Goal: Information Seeking & Learning: Learn about a topic

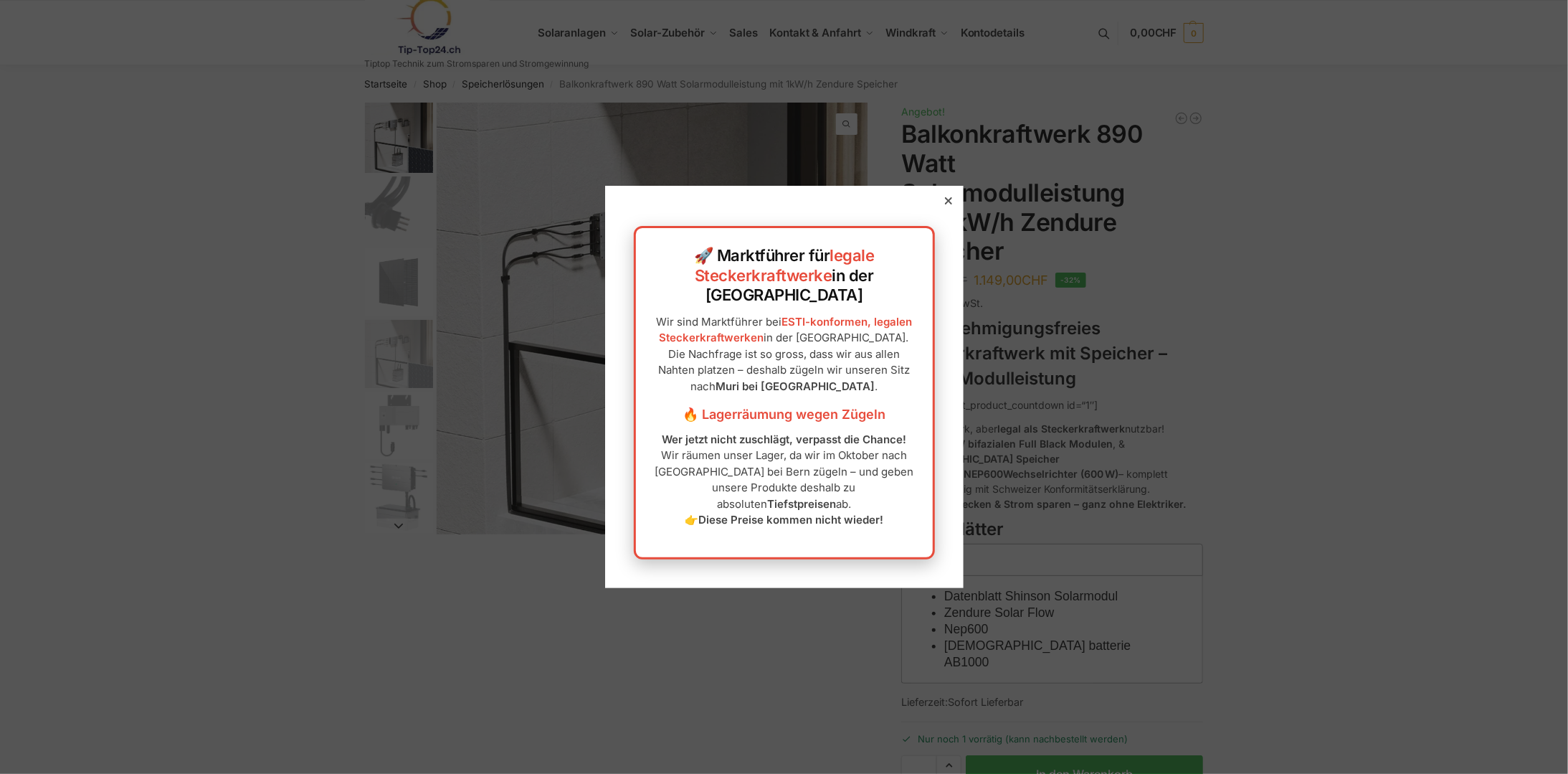
click at [943, 208] on div at bounding box center [948, 200] width 13 height 13
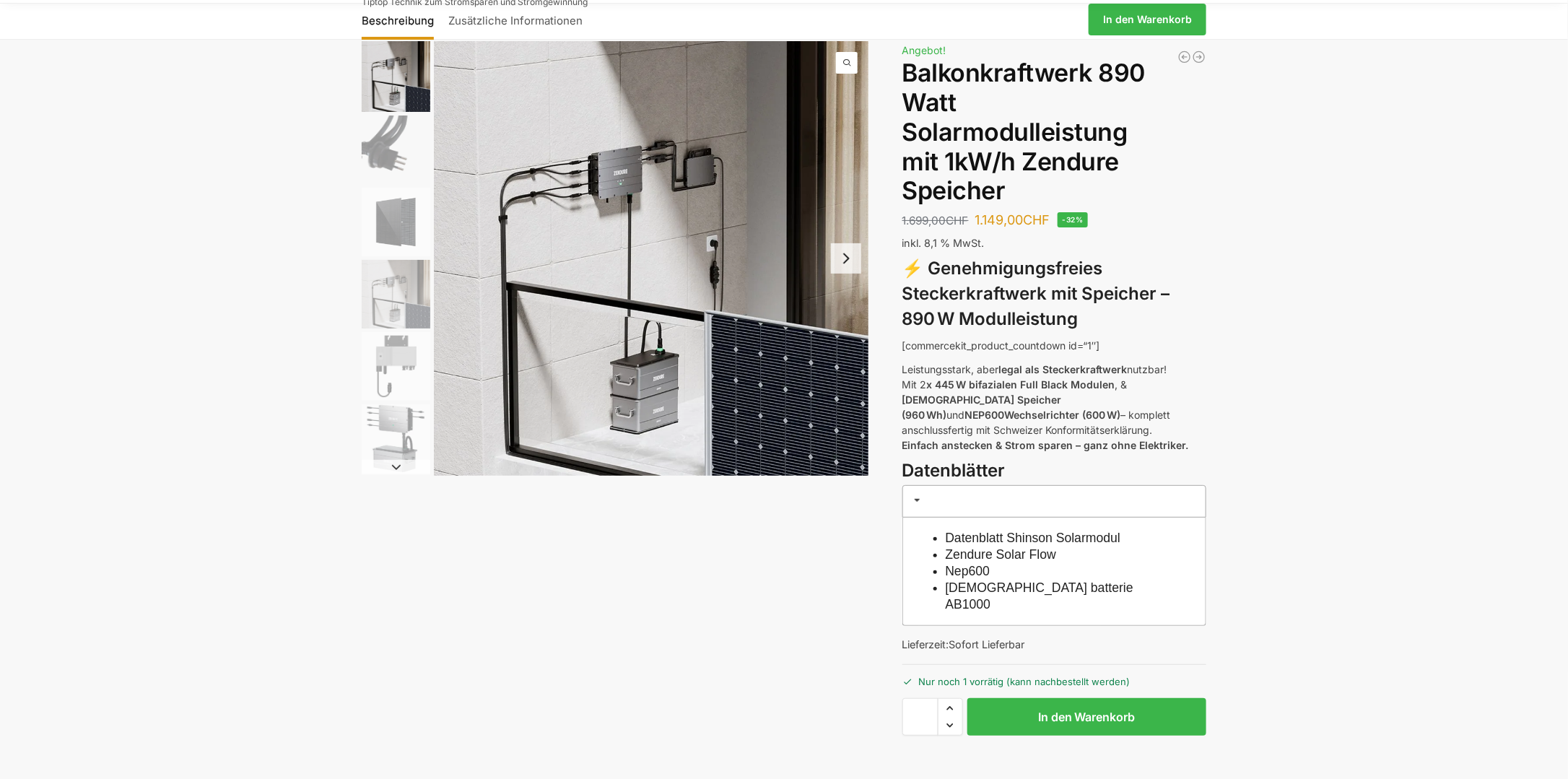
scroll to position [41, 0]
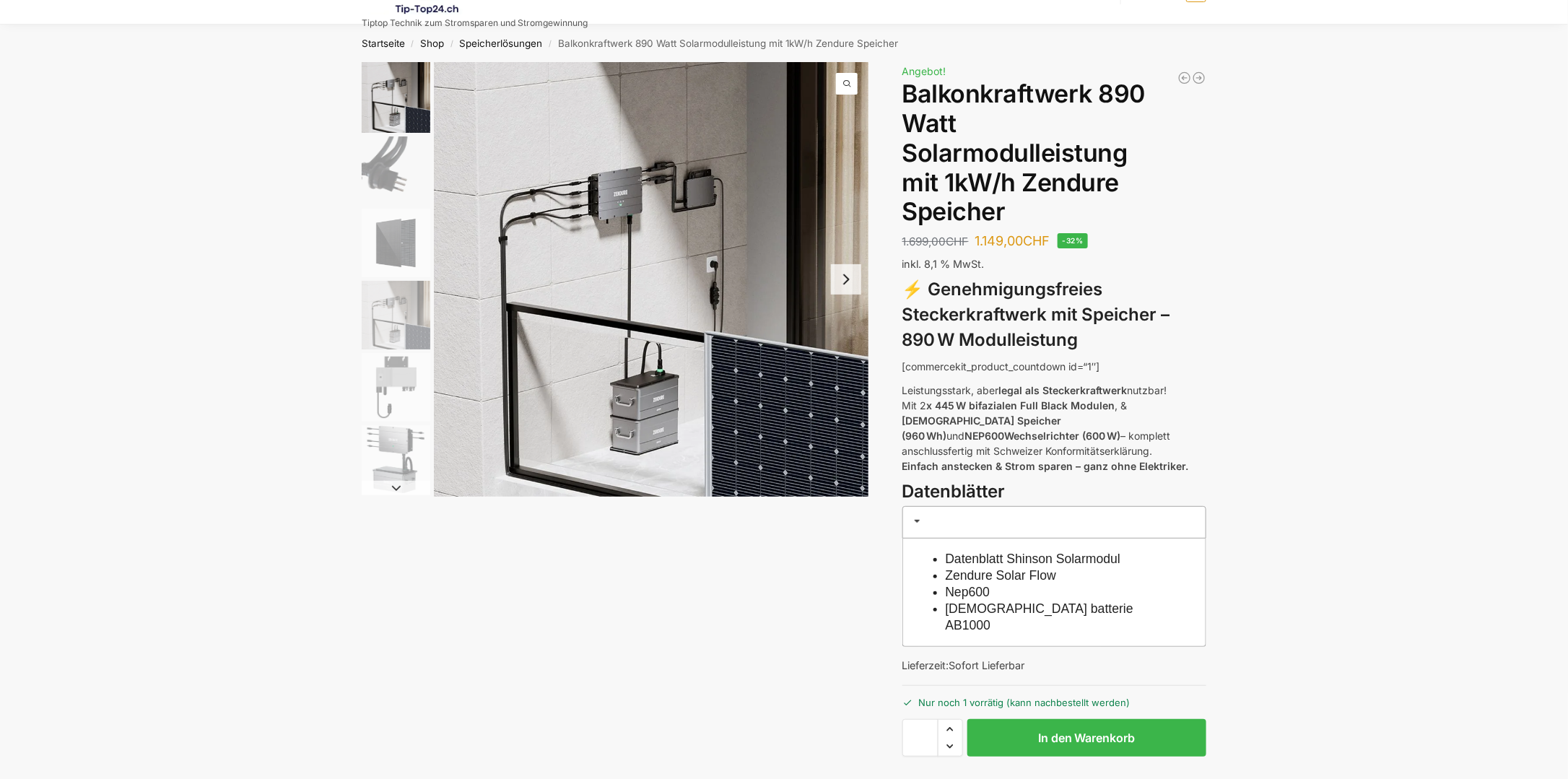
click at [914, 515] on span at bounding box center [918, 521] width 12 height 12
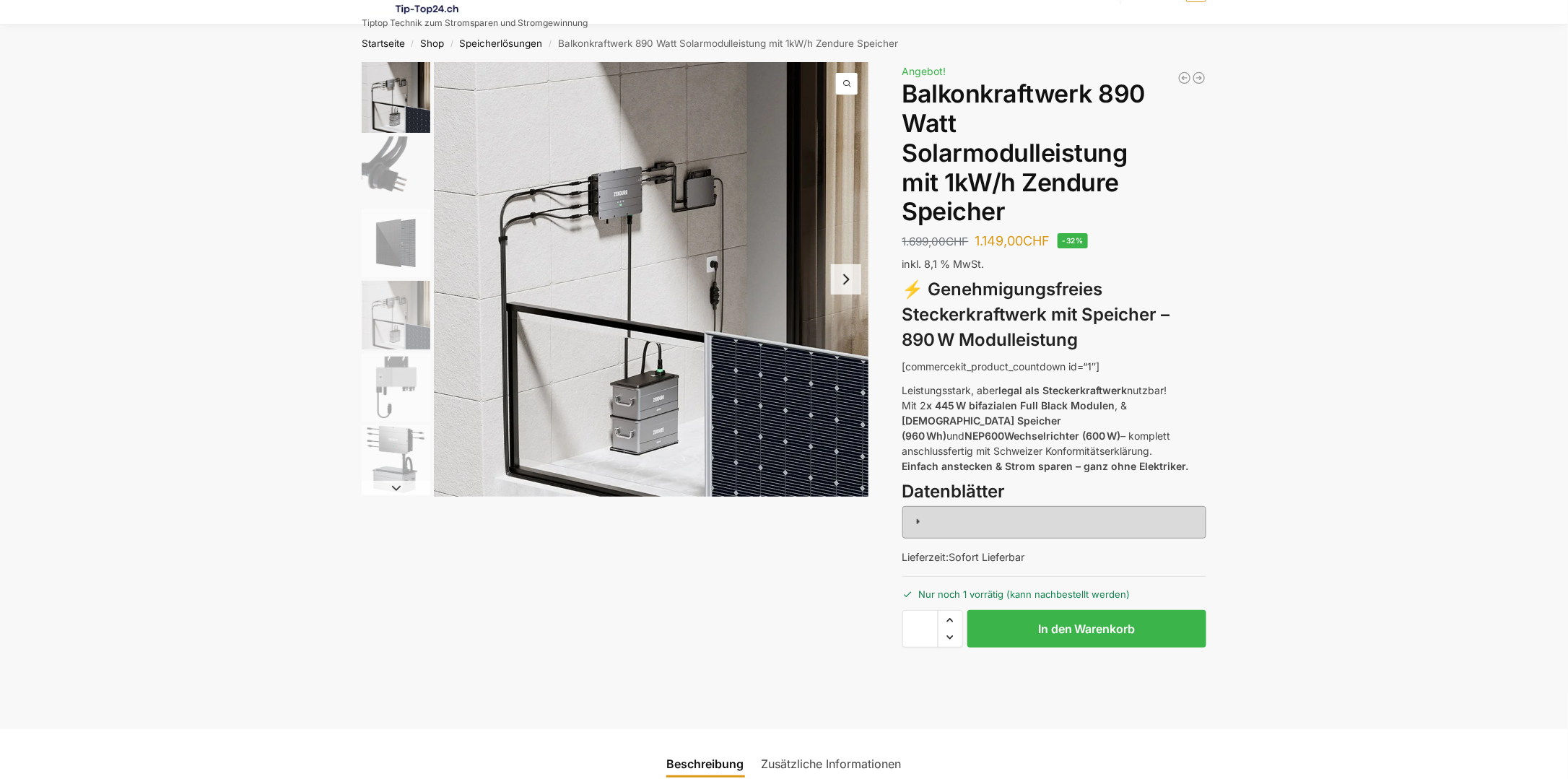
click at [914, 515] on span at bounding box center [918, 521] width 12 height 12
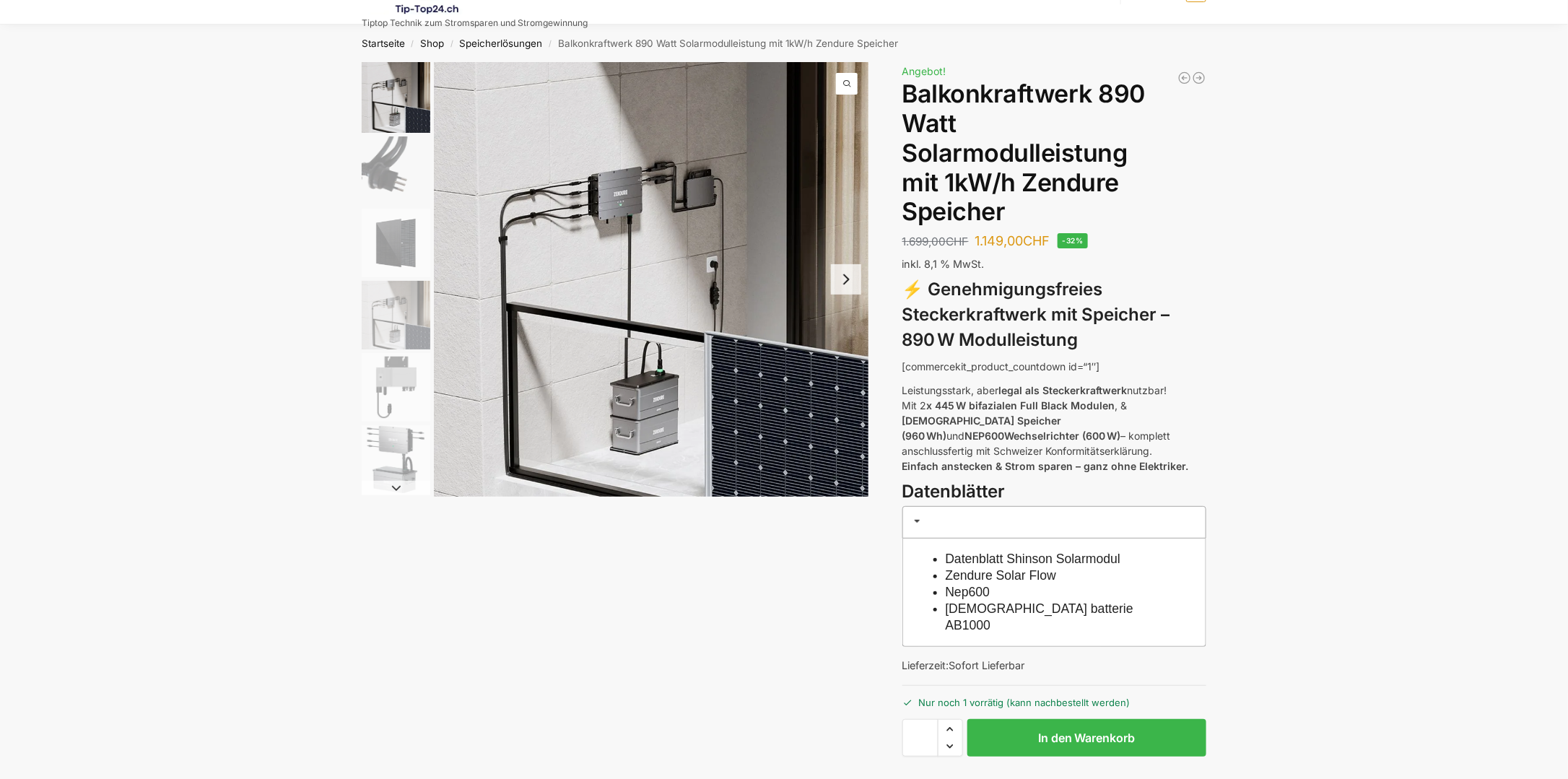
click at [960, 568] on link "Zendure Solar Flow" at bounding box center [1002, 575] width 111 height 15
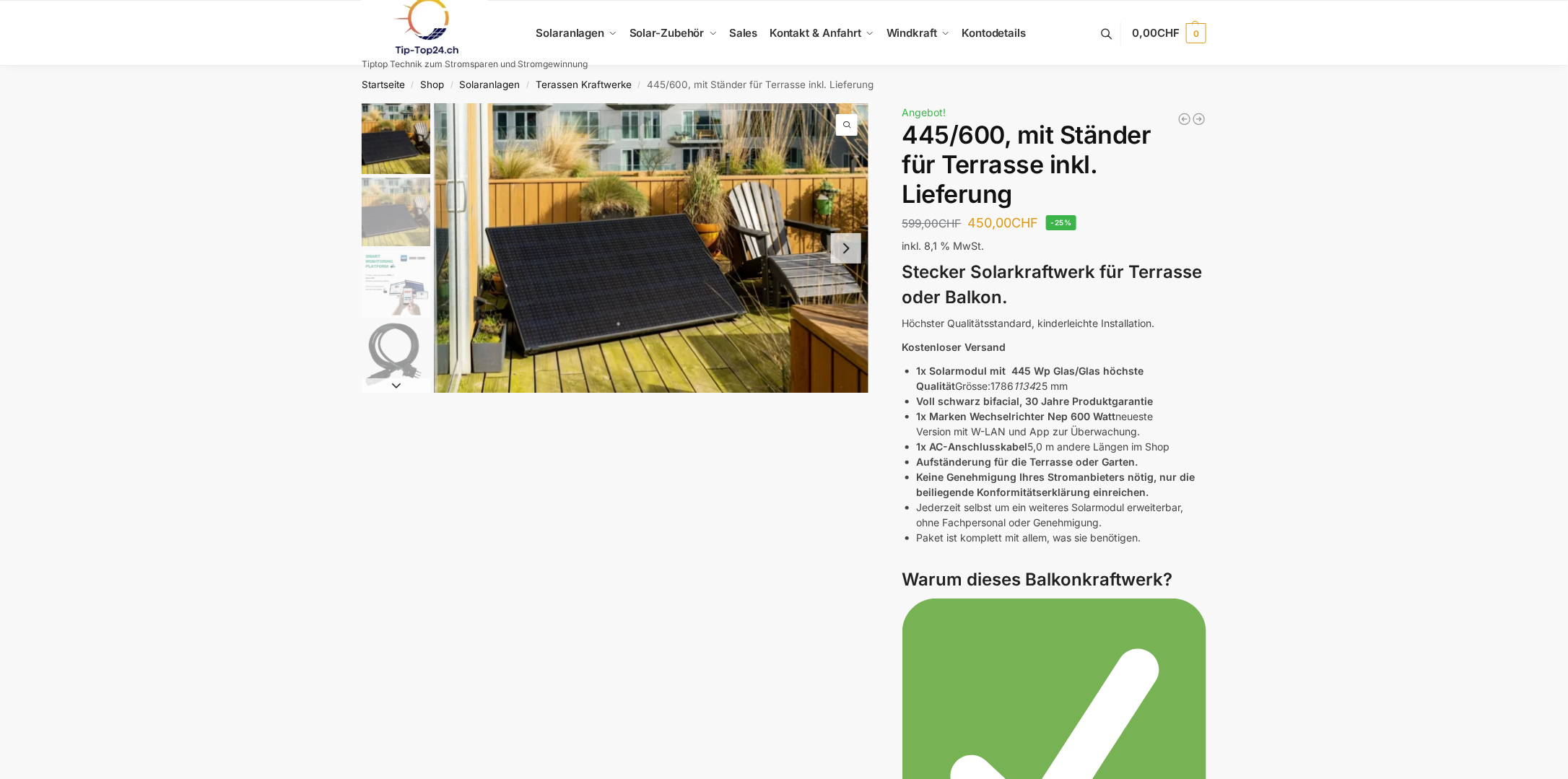
click at [398, 228] on img "2 / 7" at bounding box center [395, 212] width 68 height 68
click at [855, 251] on button "Next slide" at bounding box center [846, 248] width 30 height 30
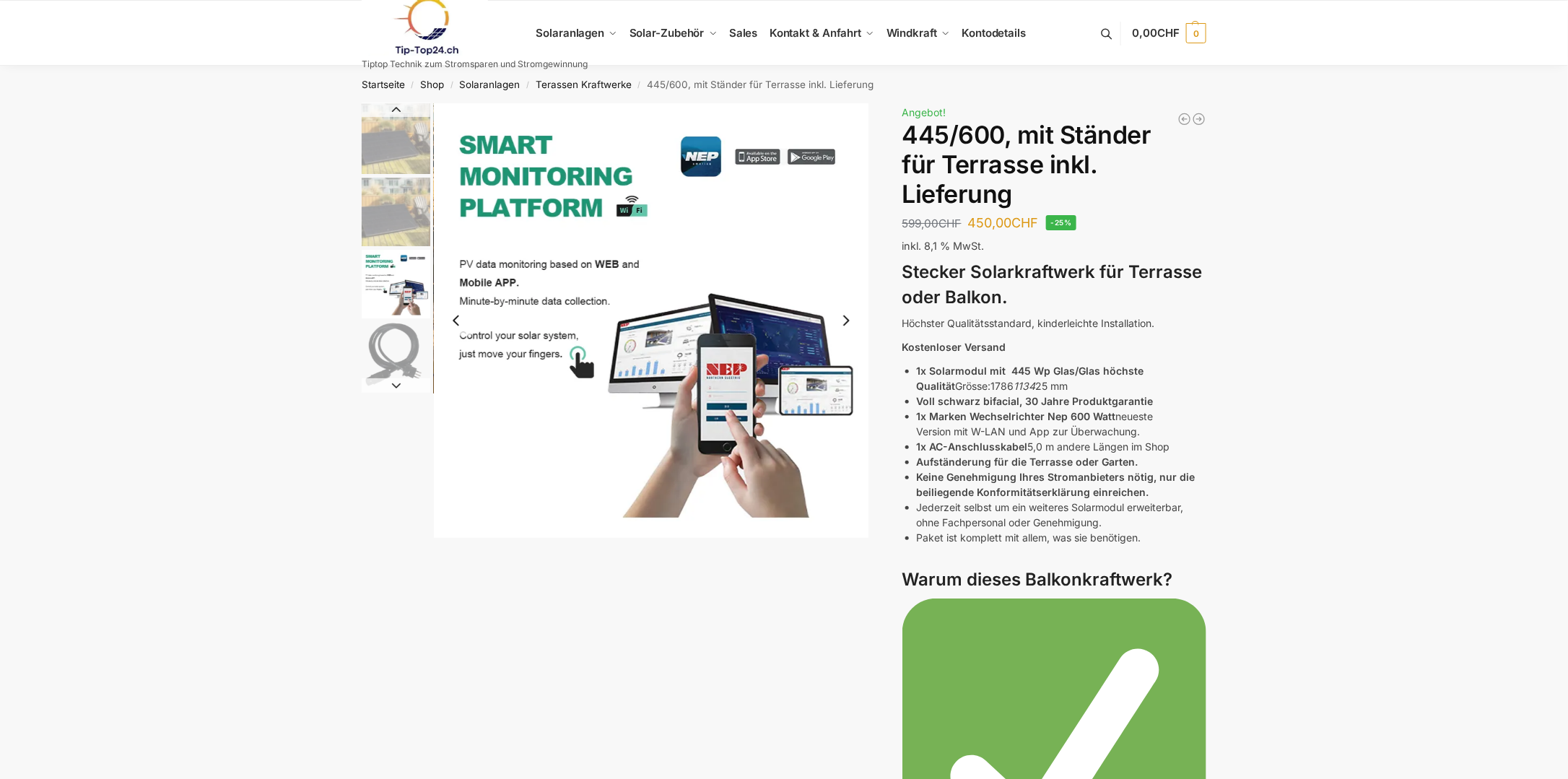
click at [846, 325] on button "Next slide" at bounding box center [846, 320] width 30 height 30
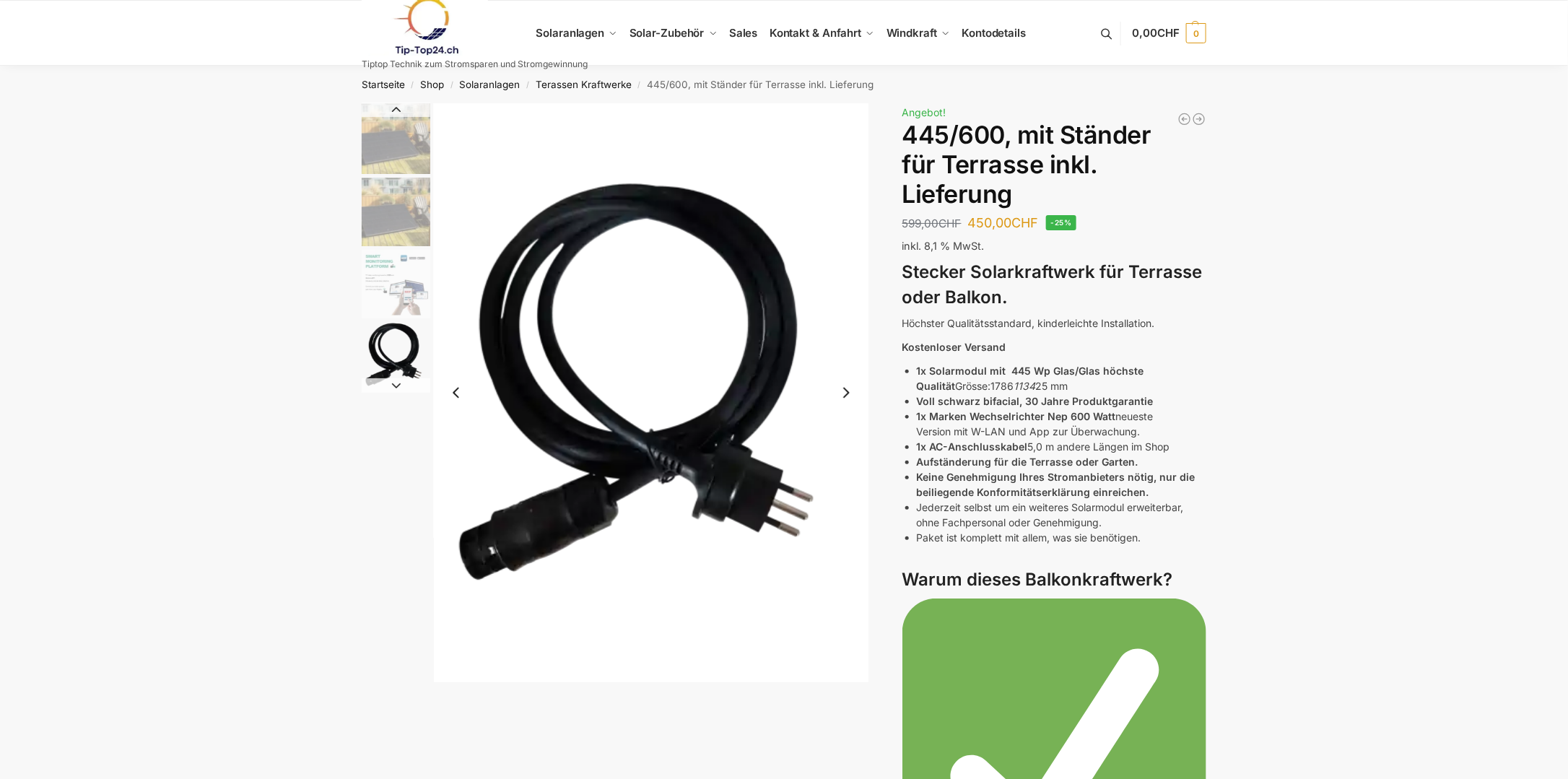
click at [848, 390] on button "Next slide" at bounding box center [846, 392] width 30 height 30
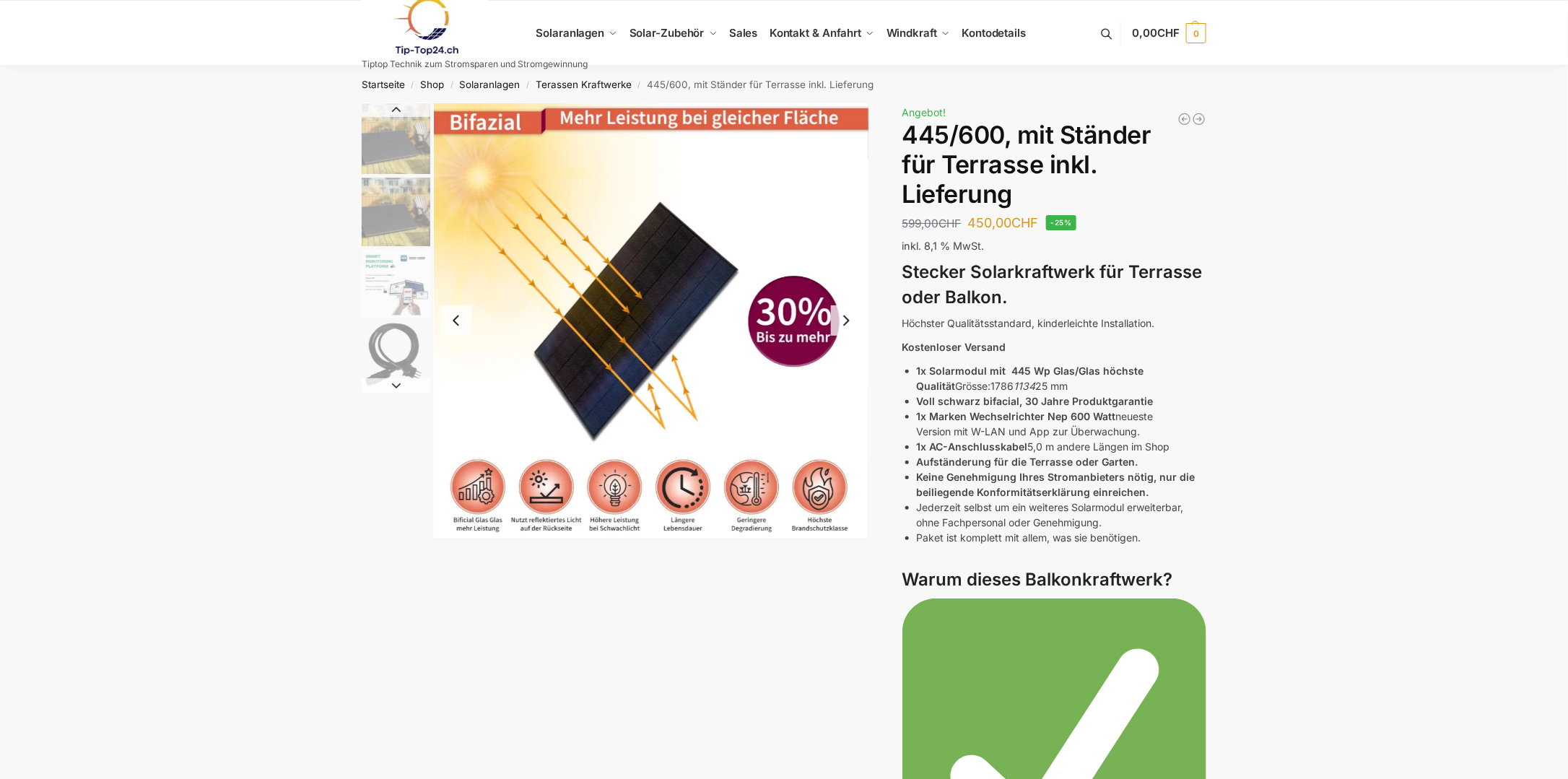
click at [846, 320] on button "Next slide" at bounding box center [846, 320] width 30 height 30
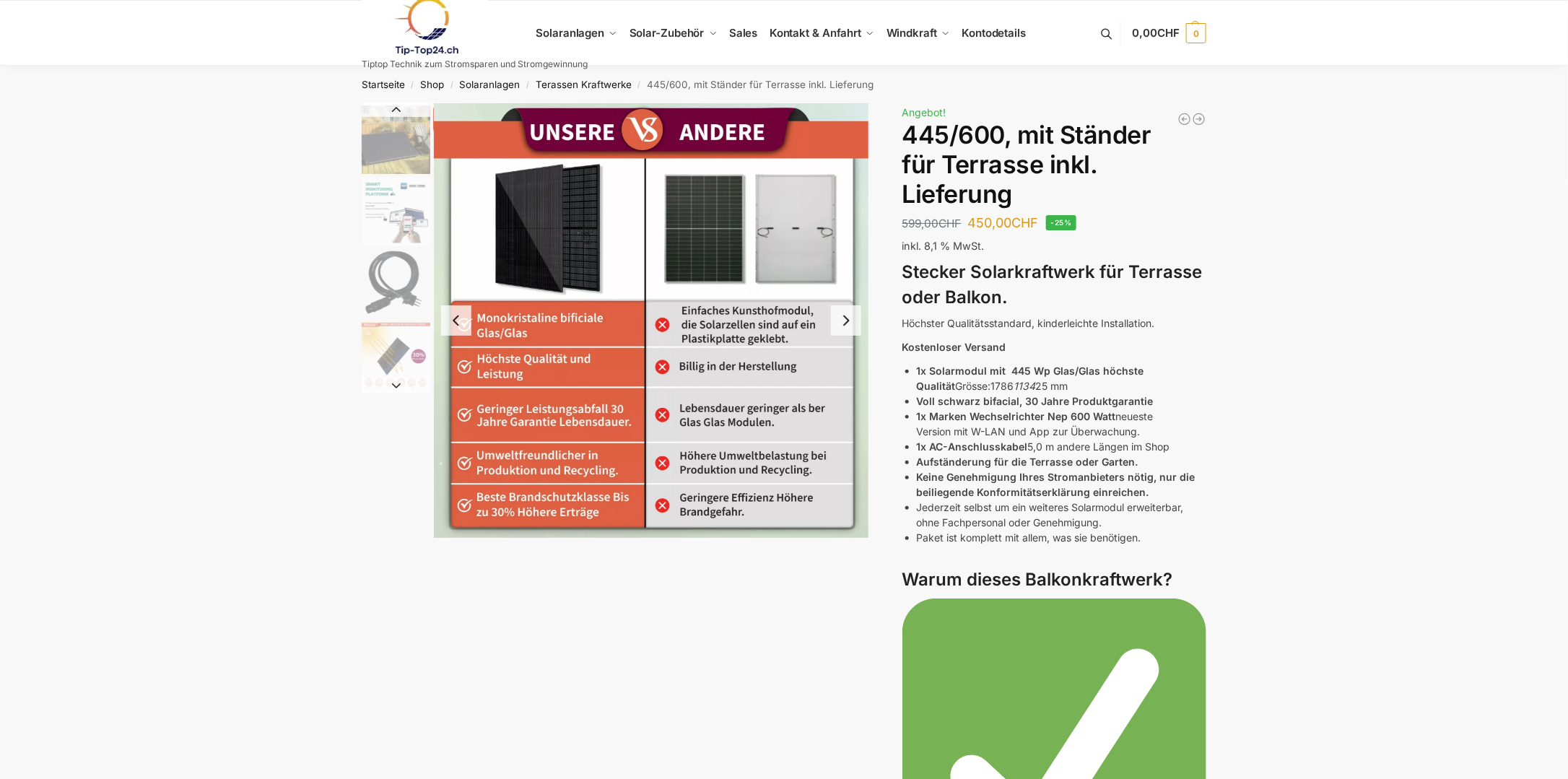
click at [846, 320] on button "Next slide" at bounding box center [846, 320] width 30 height 30
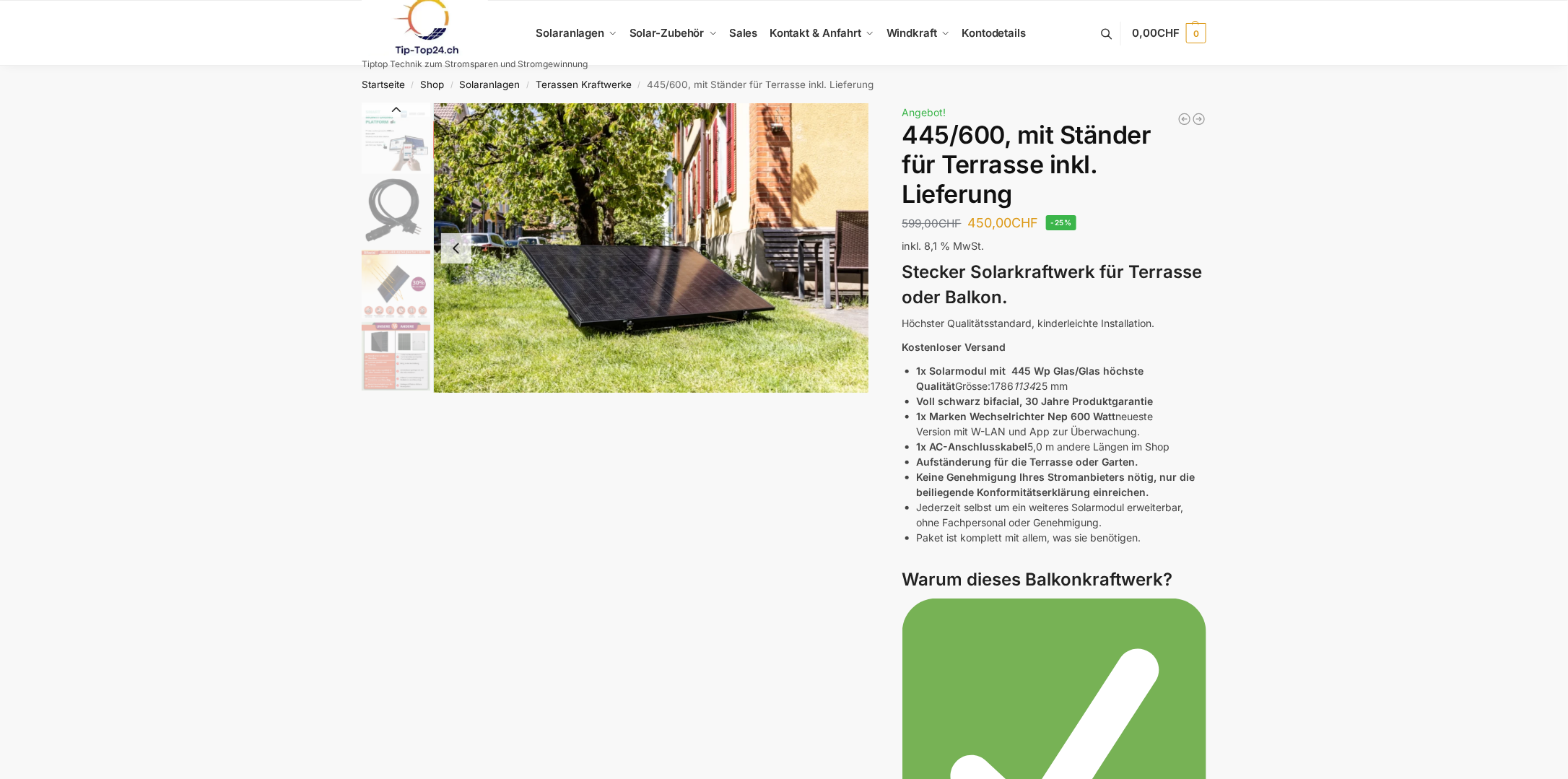
click at [846, 320] on img "7 / 7" at bounding box center [650, 248] width 434 height 289
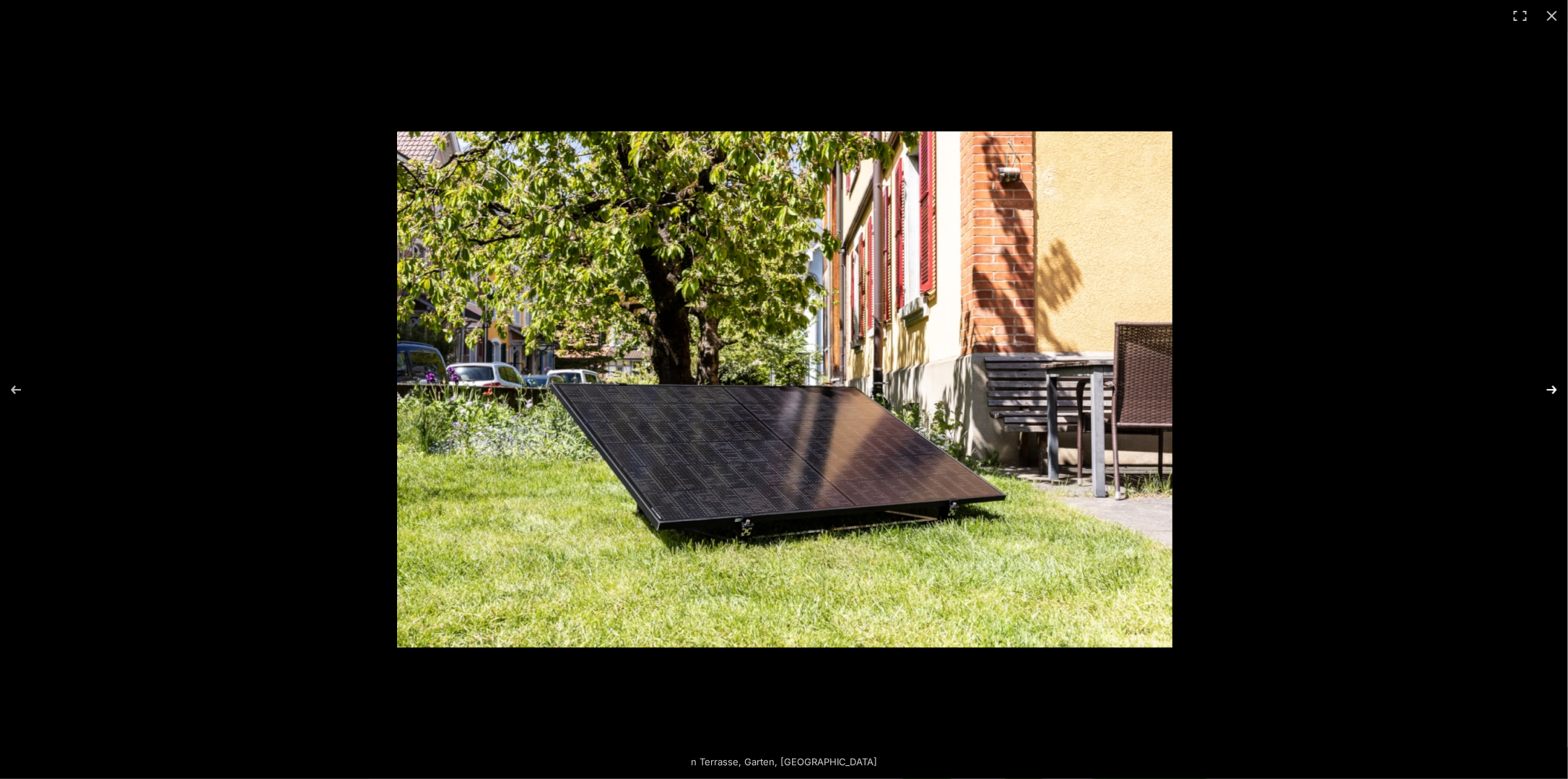
click at [1549, 386] on button "Next (arrow right)" at bounding box center [1543, 390] width 51 height 72
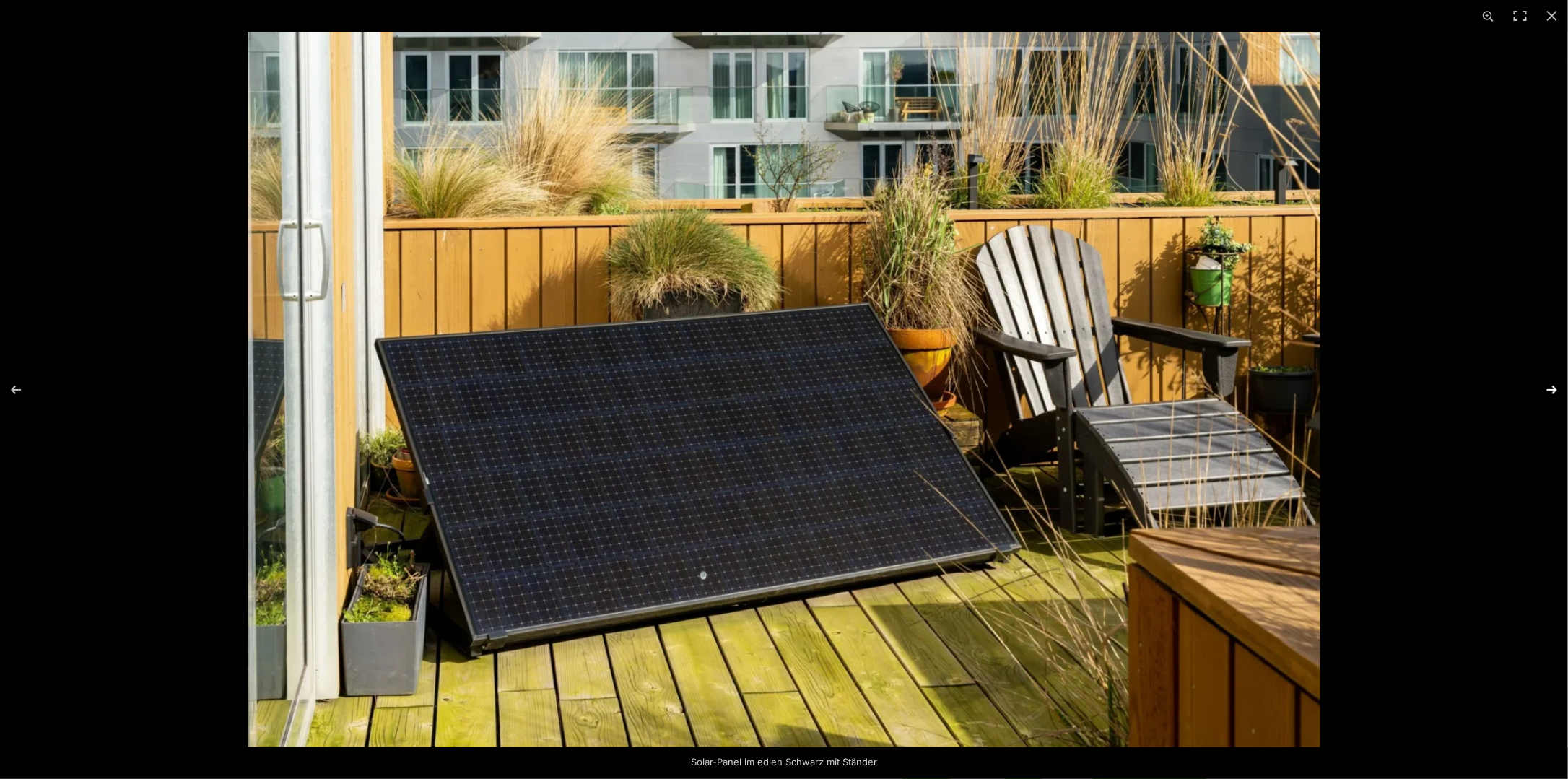
click at [1549, 386] on button "Next (arrow right)" at bounding box center [1543, 390] width 51 height 72
click at [1555, 10] on button "Close (Esc)" at bounding box center [1551, 16] width 32 height 32
